Goal: Task Accomplishment & Management: Use online tool/utility

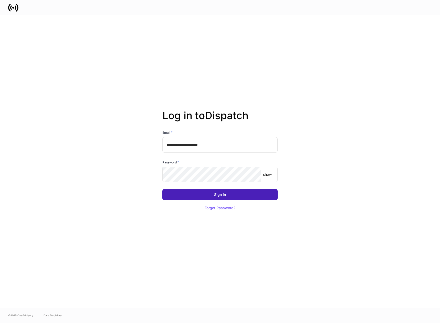
click at [202, 192] on button "Sign In" at bounding box center [219, 194] width 115 height 11
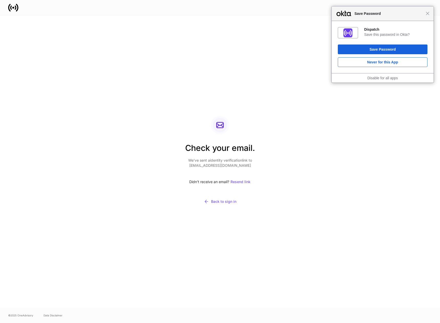
click at [424, 14] on span "Save Password" at bounding box center [389, 13] width 74 height 6
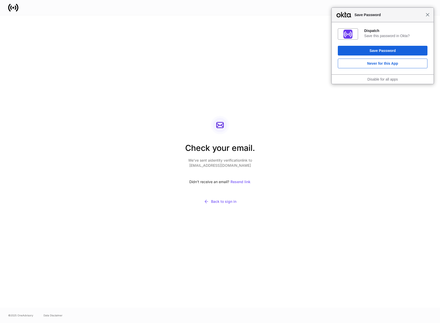
click at [426, 14] on span "Close" at bounding box center [427, 15] width 4 height 4
